Goal: Transaction & Acquisition: Obtain resource

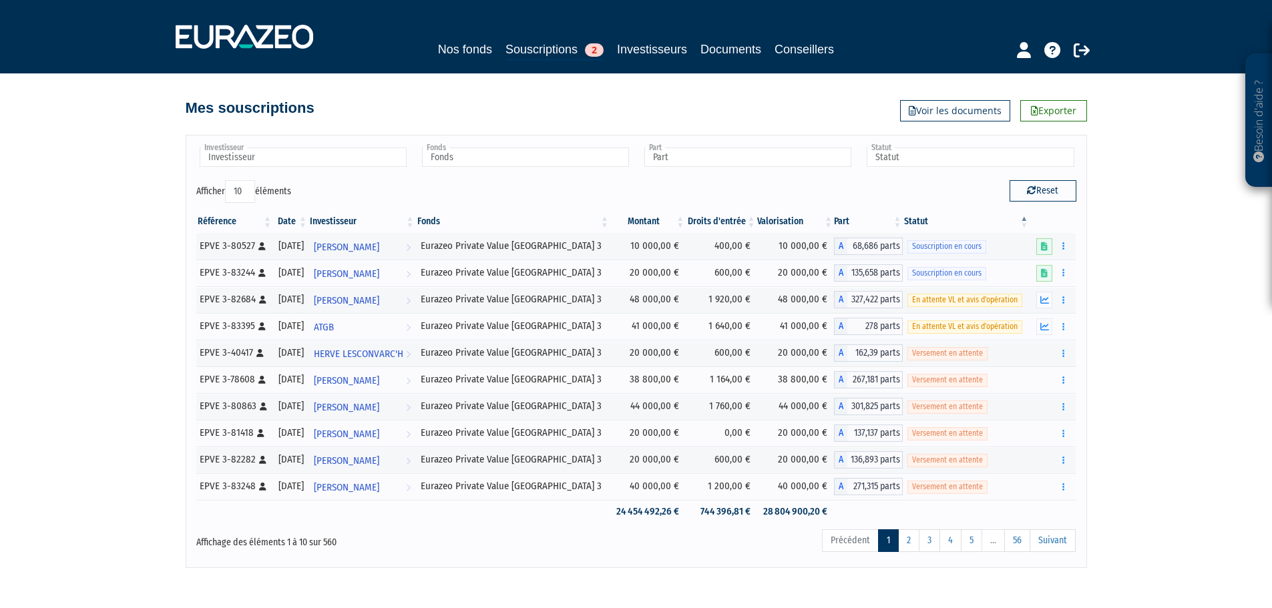
click at [522, 47] on link "Souscriptions 2" at bounding box center [554, 50] width 98 height 21
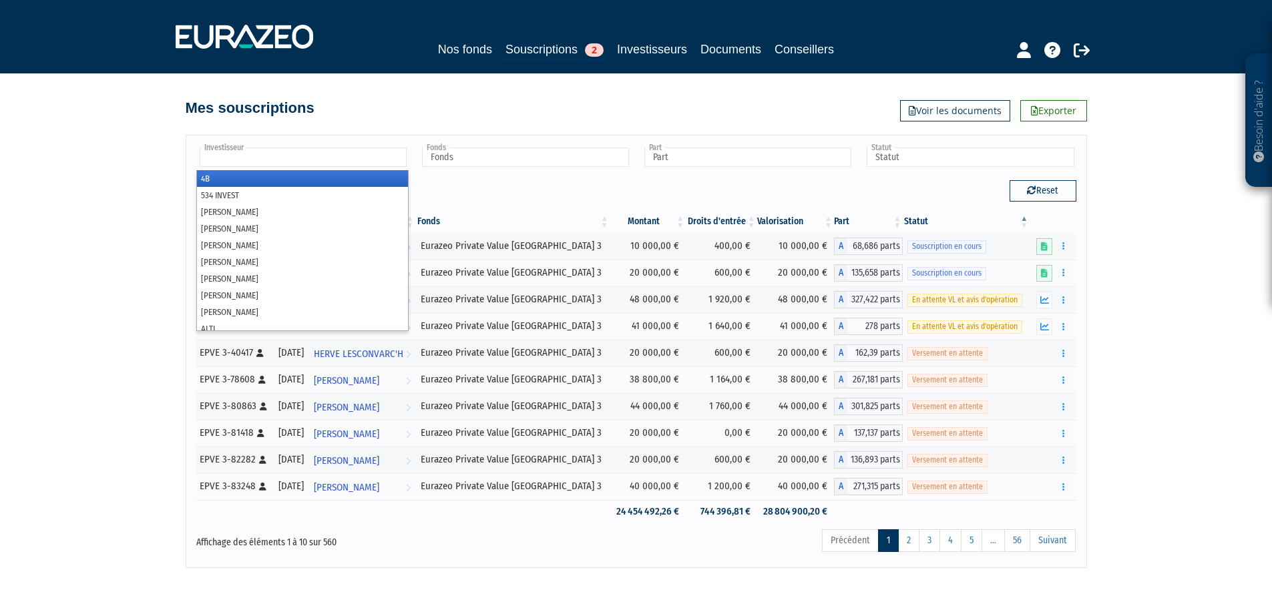
click at [276, 153] on input "text" at bounding box center [303, 157] width 207 height 19
type input "Investisseur"
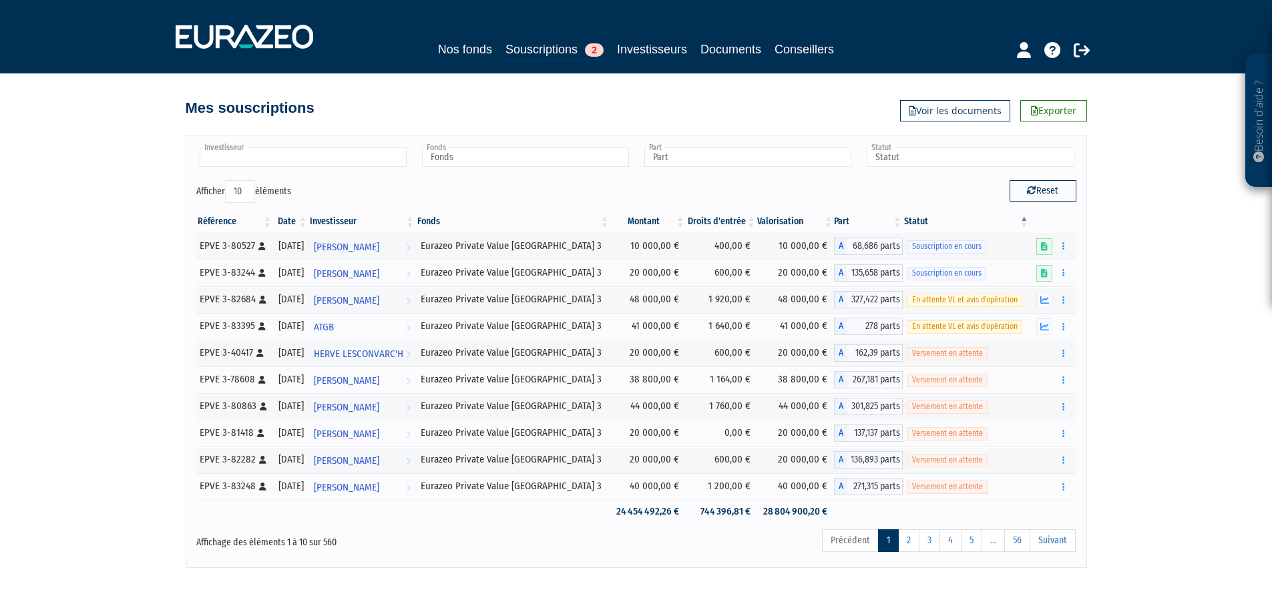
click at [265, 161] on input "text" at bounding box center [303, 157] width 207 height 19
type input "drillon"
click at [258, 179] on em "DRILLON" at bounding box center [273, 179] width 30 height 10
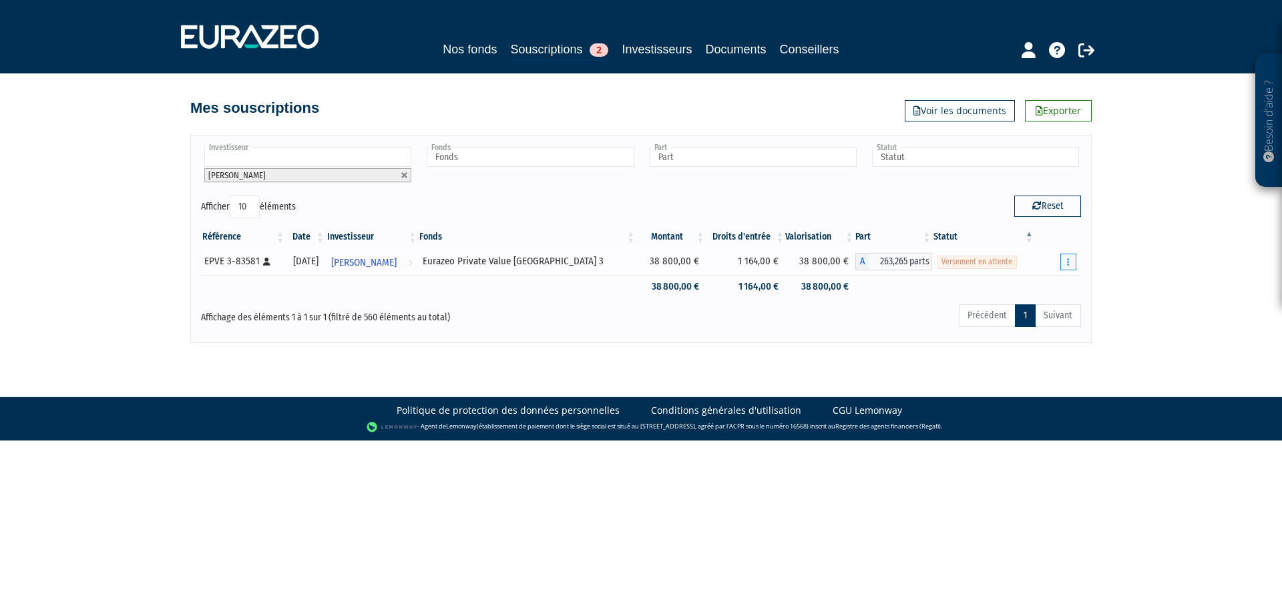
click at [1065, 260] on button "button" at bounding box center [1068, 262] width 16 height 17
click at [1023, 287] on link "Documents" at bounding box center [1022, 286] width 99 height 22
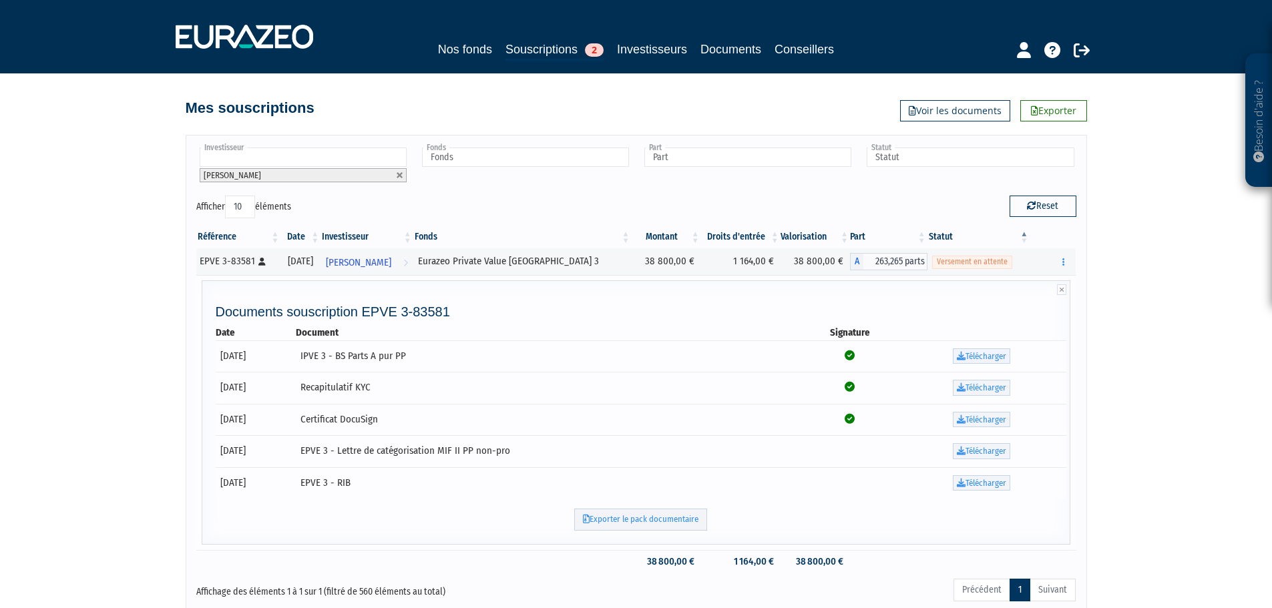
click at [992, 355] on link "Télécharger" at bounding box center [981, 356] width 57 height 16
